Goal: Transaction & Acquisition: Download file/media

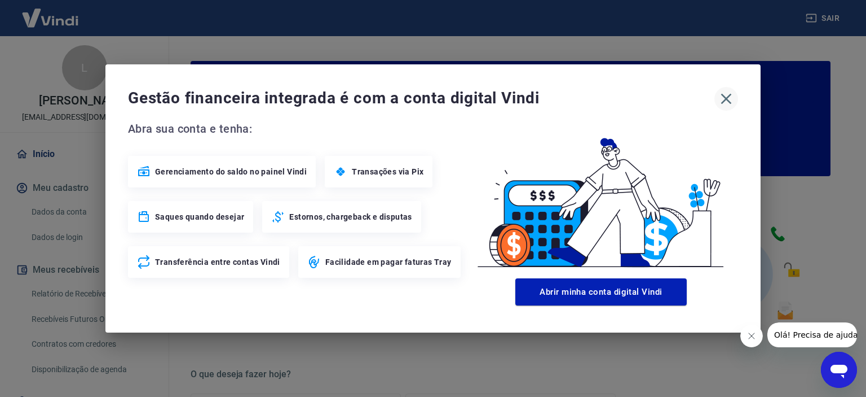
click at [729, 95] on icon "button" at bounding box center [726, 99] width 11 height 11
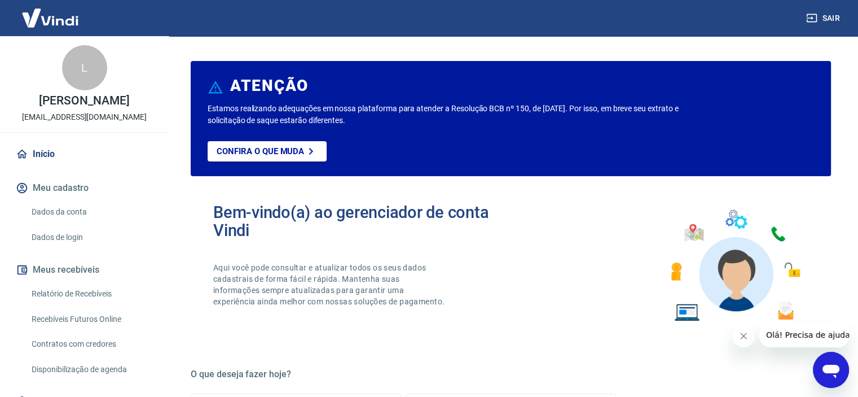
click at [744, 336] on icon "Fechar mensagem da empresa" at bounding box center [744, 336] width 6 height 6
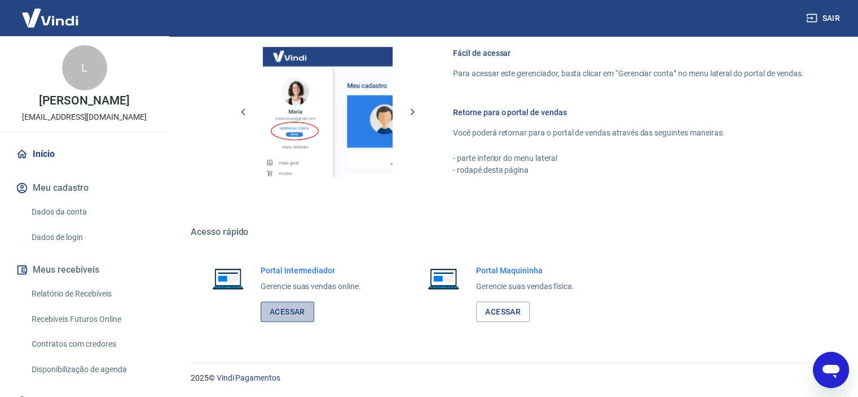
click at [309, 311] on link "Acessar" at bounding box center [288, 311] width 54 height 21
click at [85, 292] on link "Relatório de Recebíveis" at bounding box center [91, 293] width 128 height 23
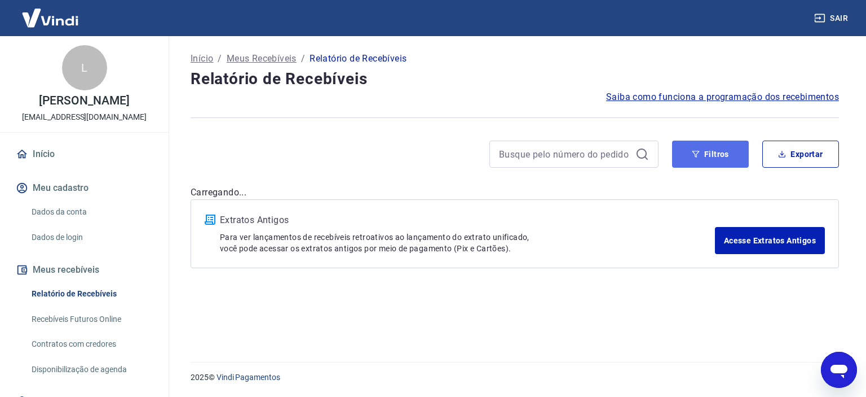
click at [712, 167] on button "Filtros" at bounding box center [710, 153] width 77 height 27
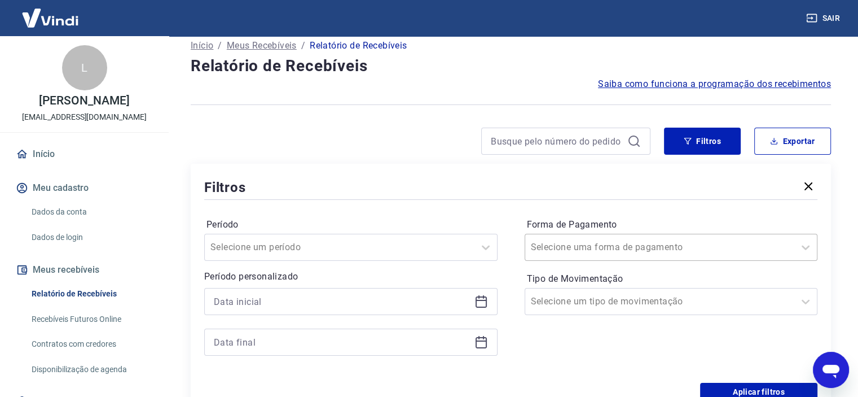
click at [664, 261] on div "Selecione uma forma de pagamento" at bounding box center [671, 247] width 293 height 27
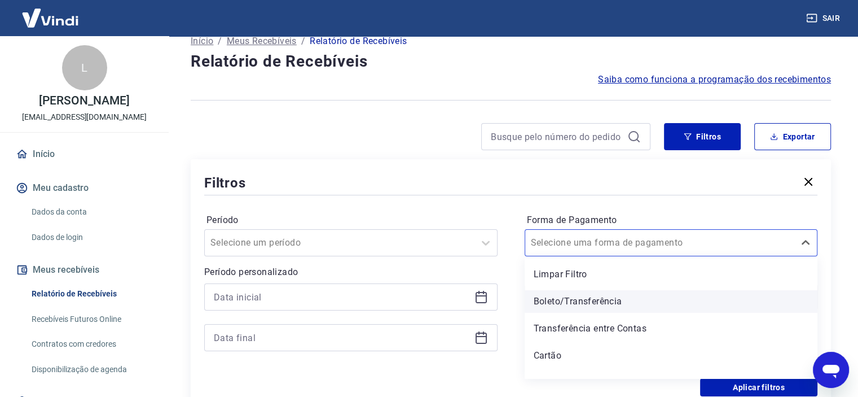
scroll to position [17, 0]
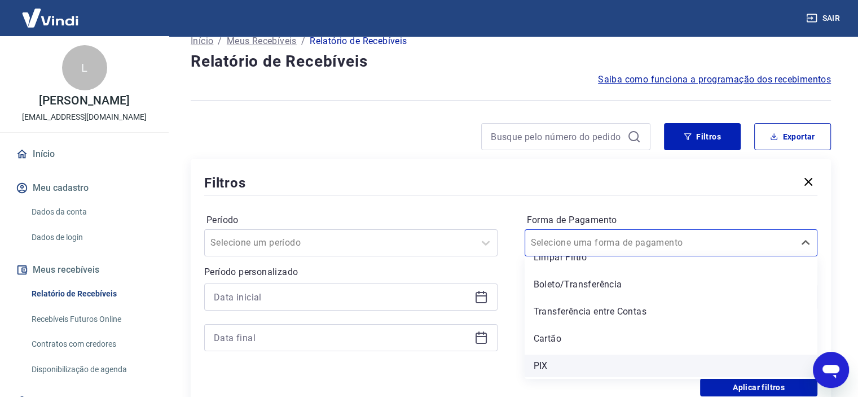
click at [556, 369] on div "PIX" at bounding box center [671, 365] width 293 height 23
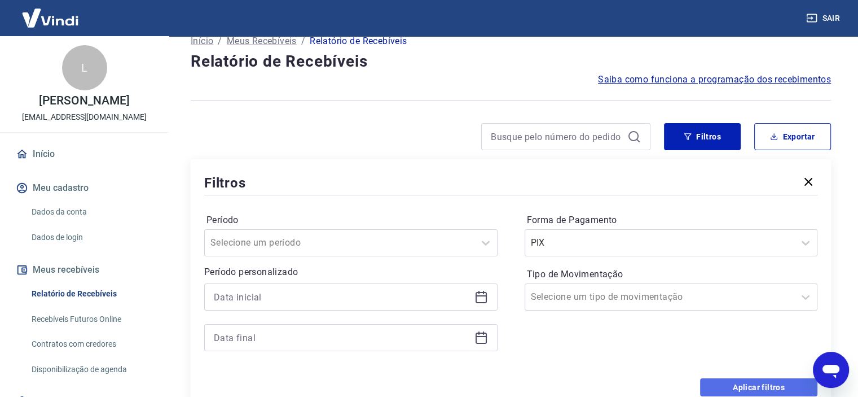
click at [772, 388] on button "Aplicar filtros" at bounding box center [758, 387] width 117 height 18
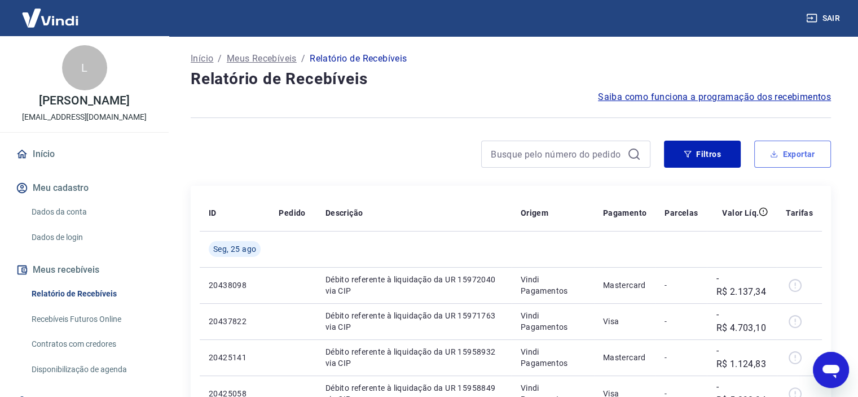
click at [803, 153] on button "Exportar" at bounding box center [792, 153] width 77 height 27
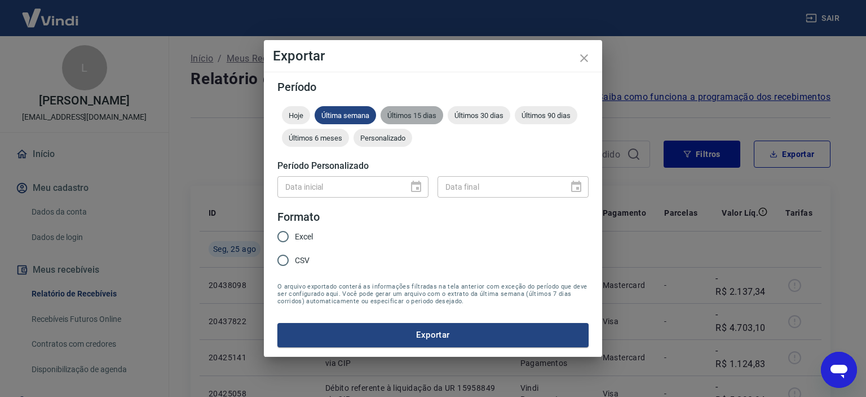
click at [421, 117] on span "Últimos 15 dias" at bounding box center [412, 115] width 63 height 8
click at [296, 237] on span "Excel" at bounding box center [304, 237] width 18 height 12
click at [295, 237] on input "Excel" at bounding box center [283, 236] width 24 height 24
radio input "true"
click at [441, 340] on button "Exportar" at bounding box center [433, 335] width 311 height 24
